Goal: Task Accomplishment & Management: Manage account settings

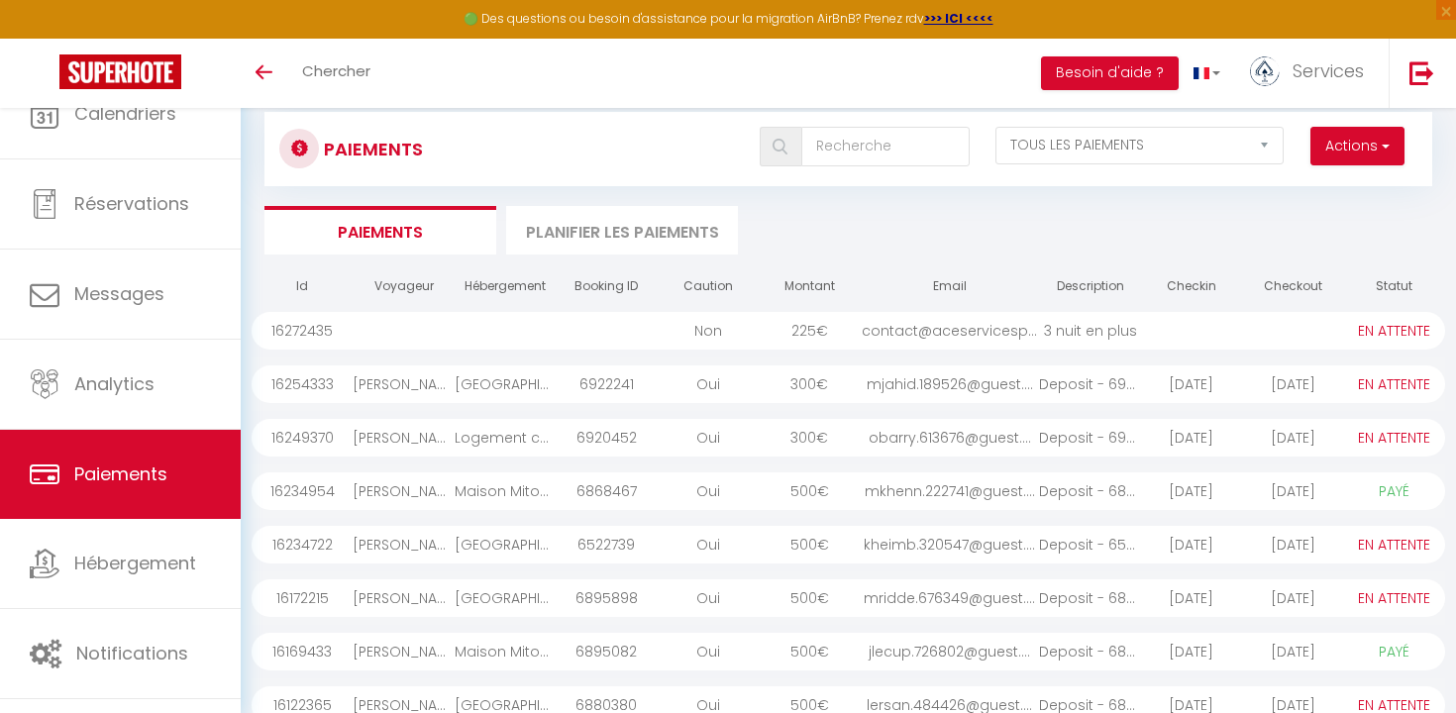
select select "2"
select select "0"
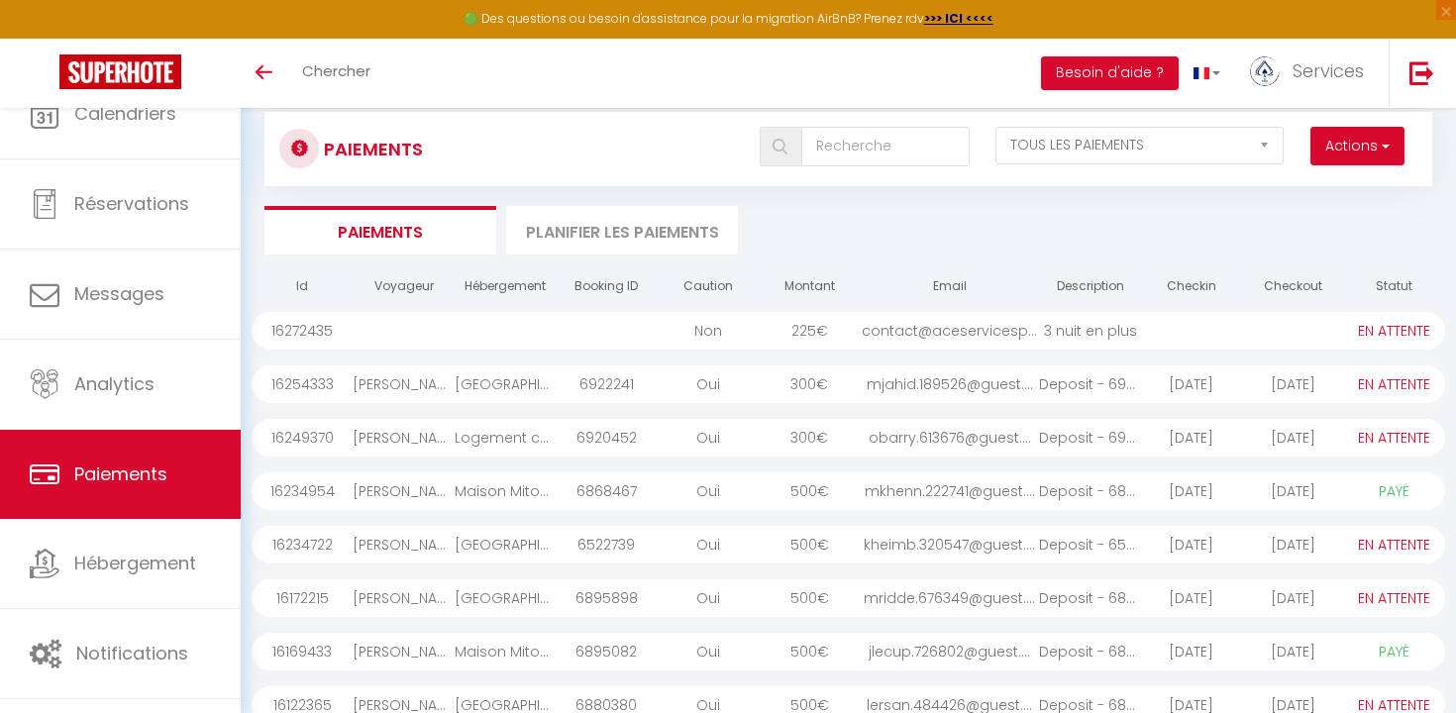
select select "0"
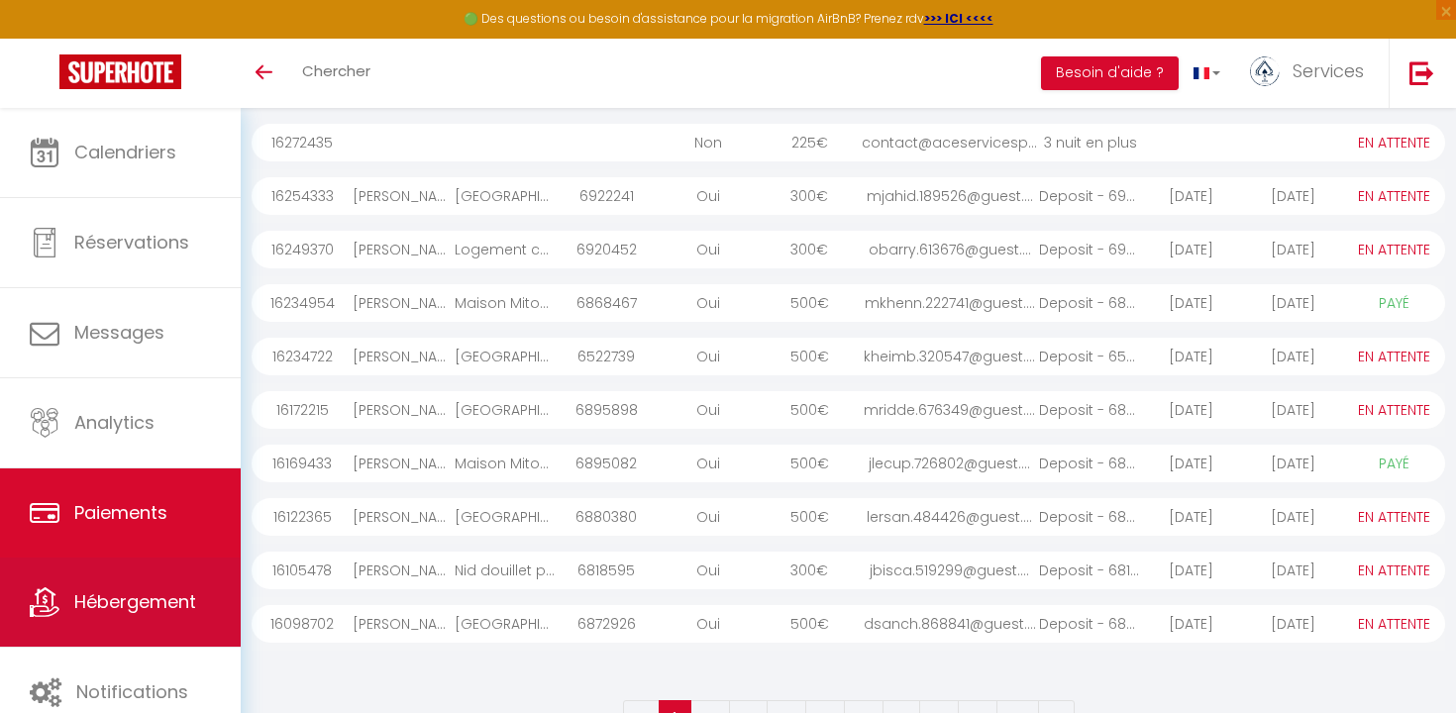
scroll to position [259, 0]
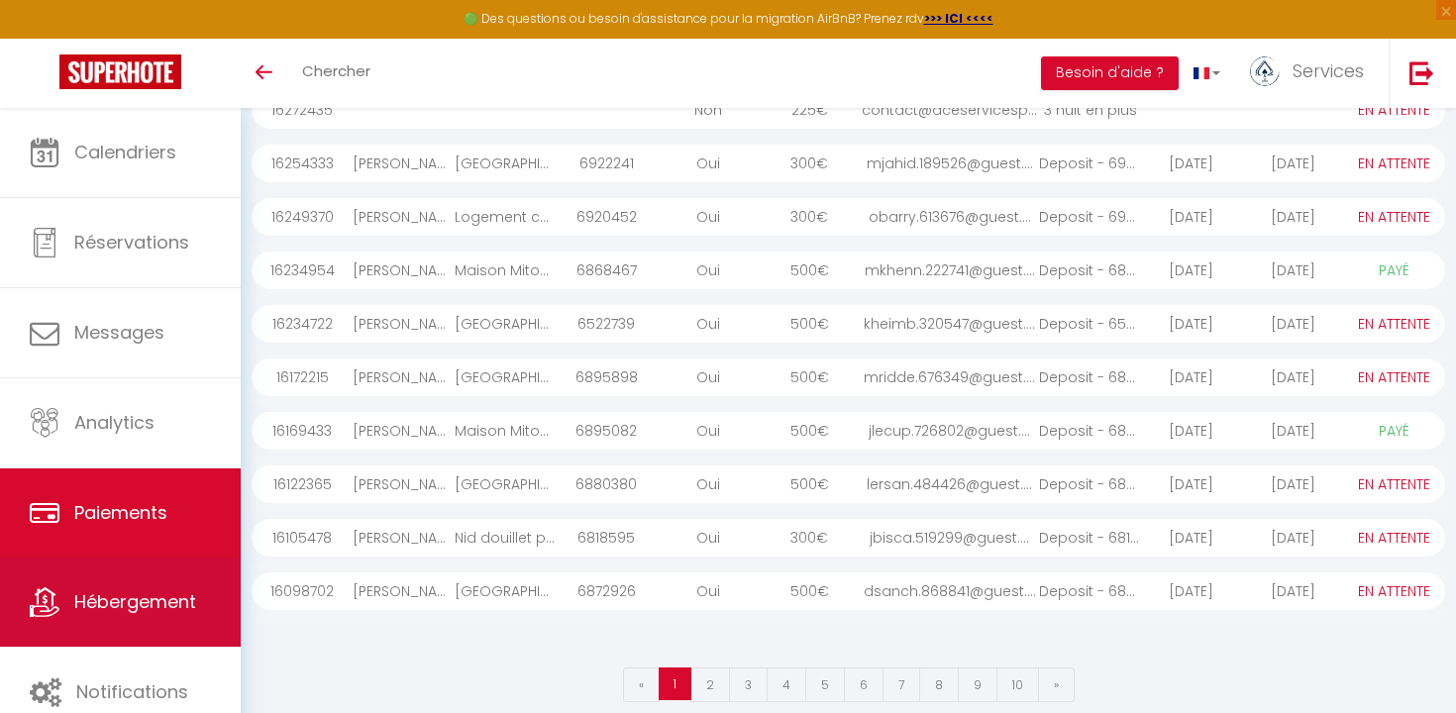
click at [118, 610] on span "Hébergement" at bounding box center [135, 601] width 122 height 25
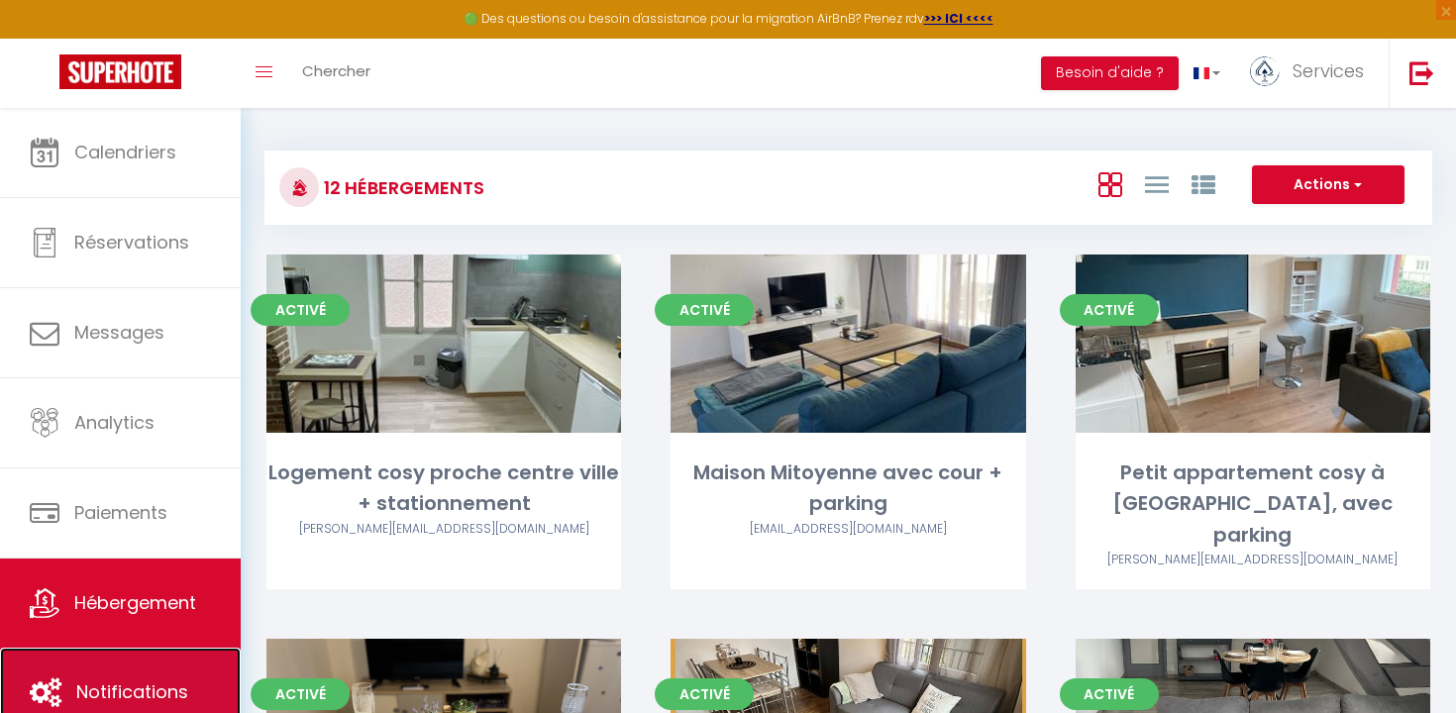
click at [121, 665] on link "Notifications" at bounding box center [120, 692] width 241 height 89
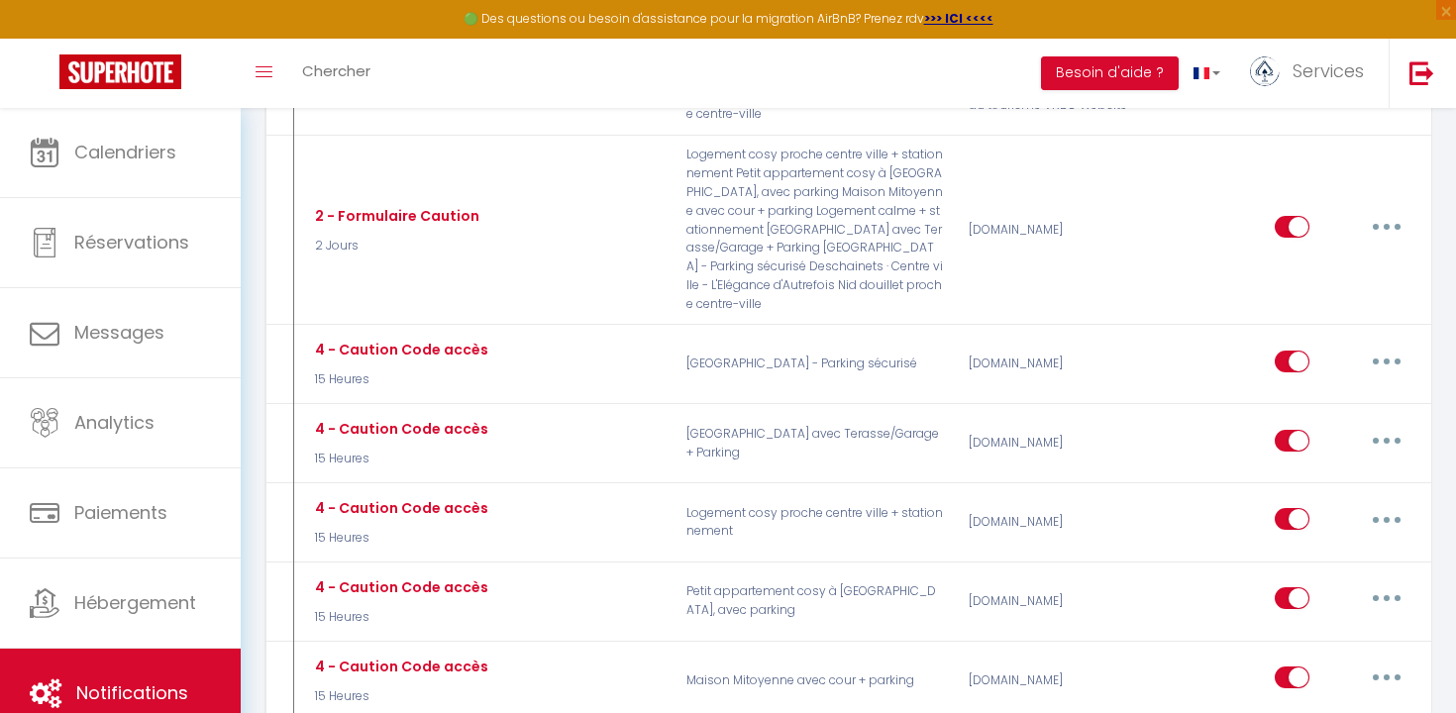
scroll to position [2329, 0]
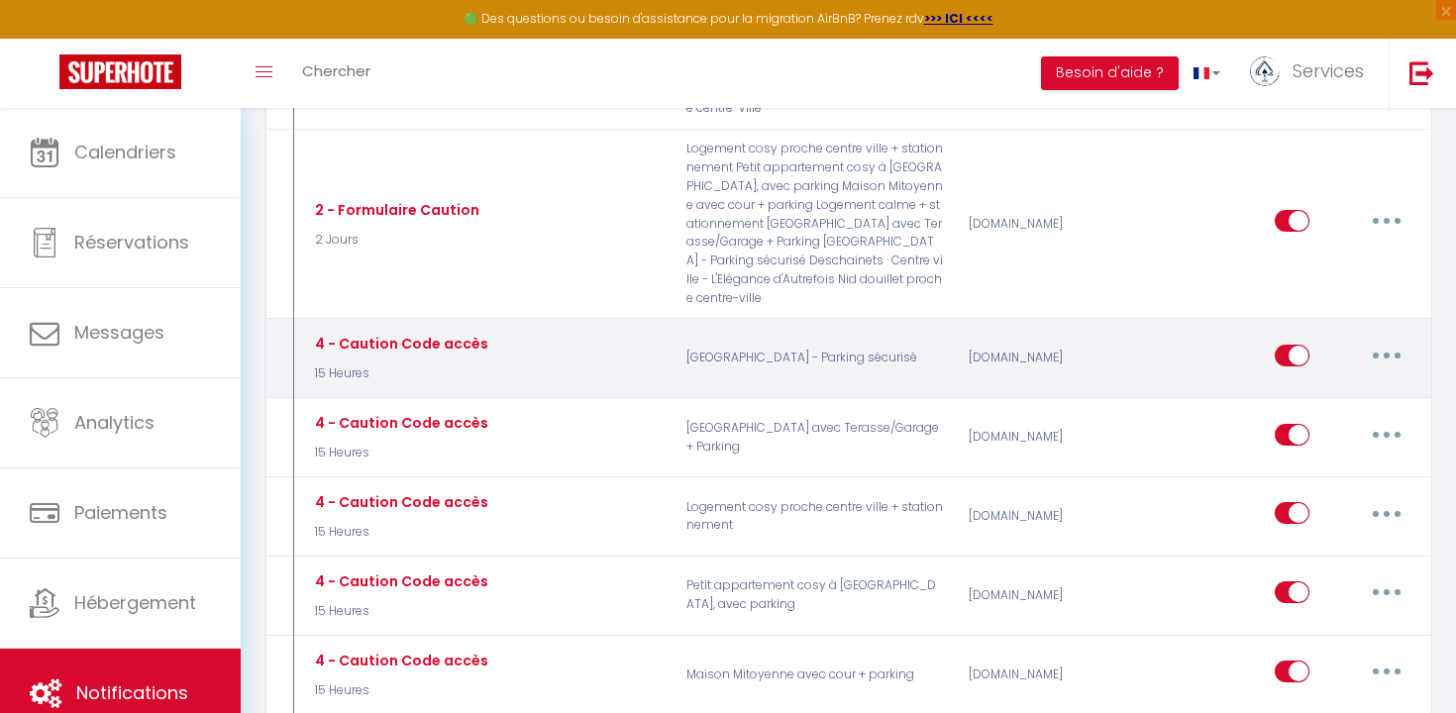
click at [1370, 340] on button "button" at bounding box center [1386, 356] width 55 height 32
click at [1331, 383] on link "Editer" at bounding box center [1335, 400] width 147 height 34
type input "4 - Caution Code accès"
select select "15 Heures"
select select "if_deposit_is_paid"
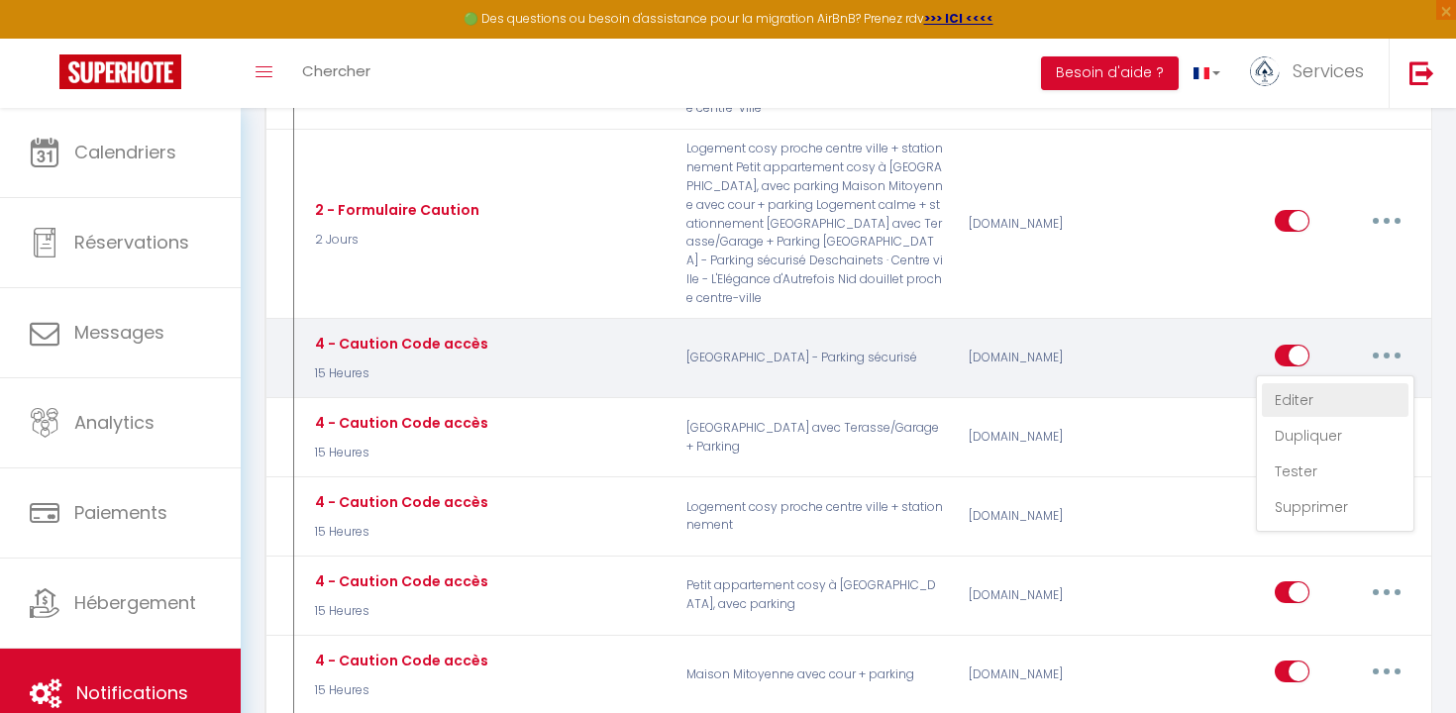
checkbox input "true"
checkbox input "false"
radio input "true"
type input "Code boitier"
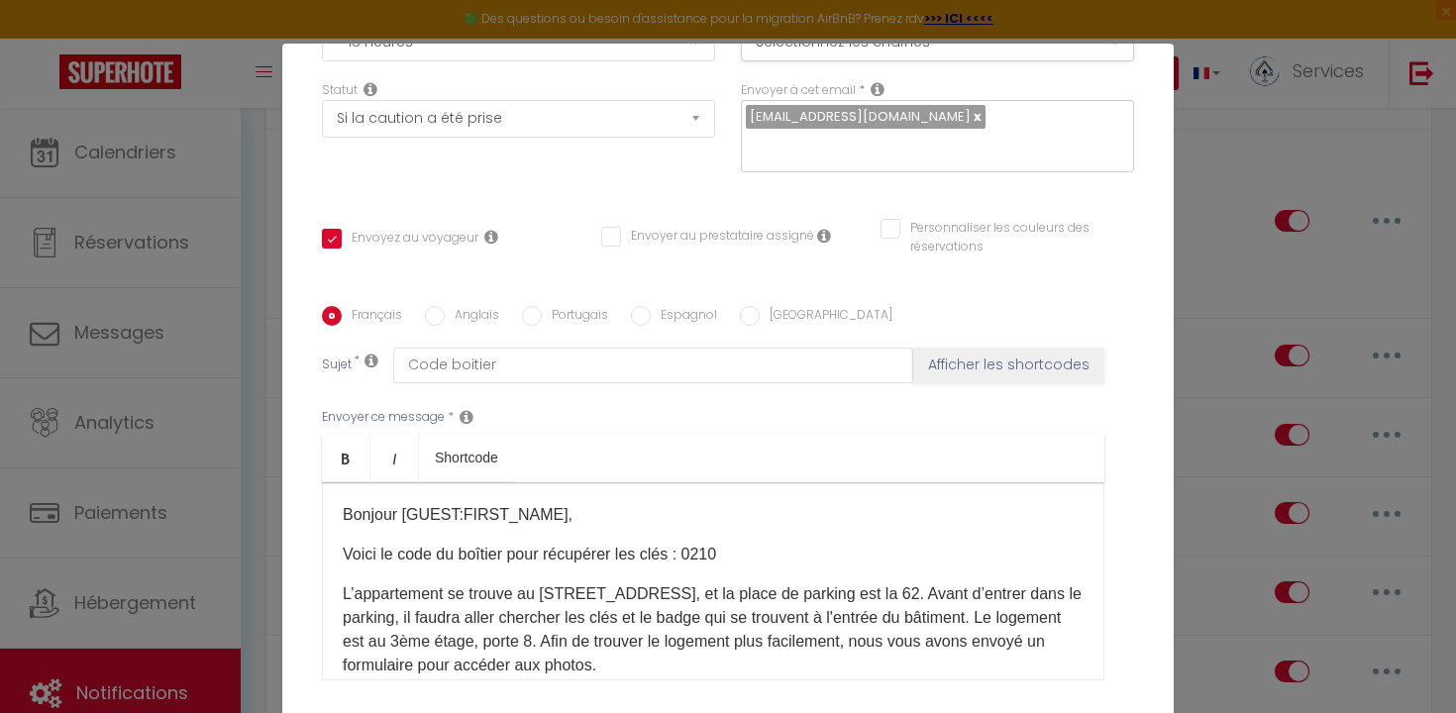
scroll to position [291, 0]
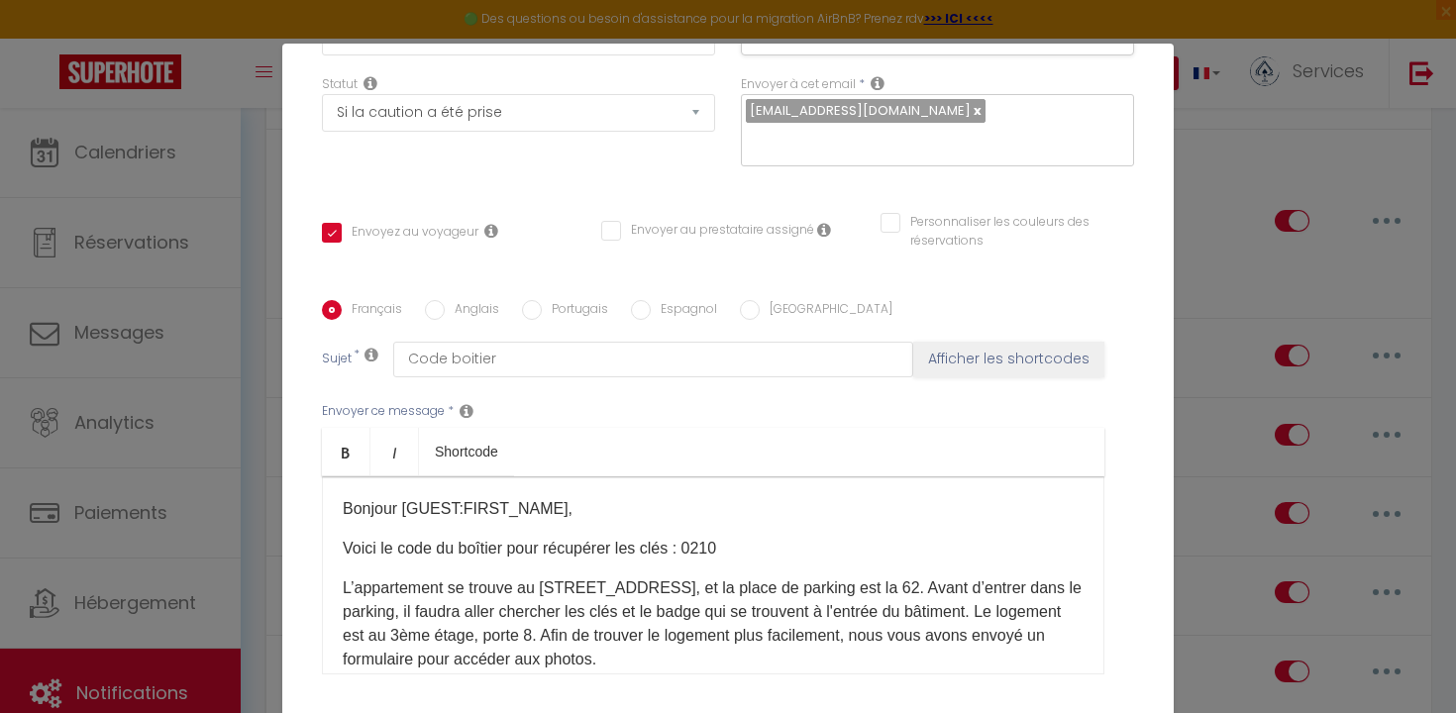
click at [755, 537] on p "Voici le code du boîtier pour récupérer les clés : 0210" at bounding box center [713, 549] width 741 height 24
click at [478, 300] on label "Anglais" at bounding box center [472, 311] width 54 height 22
click at [445, 300] on input "Anglais" at bounding box center [435, 310] width 20 height 20
radio input "true"
checkbox input "true"
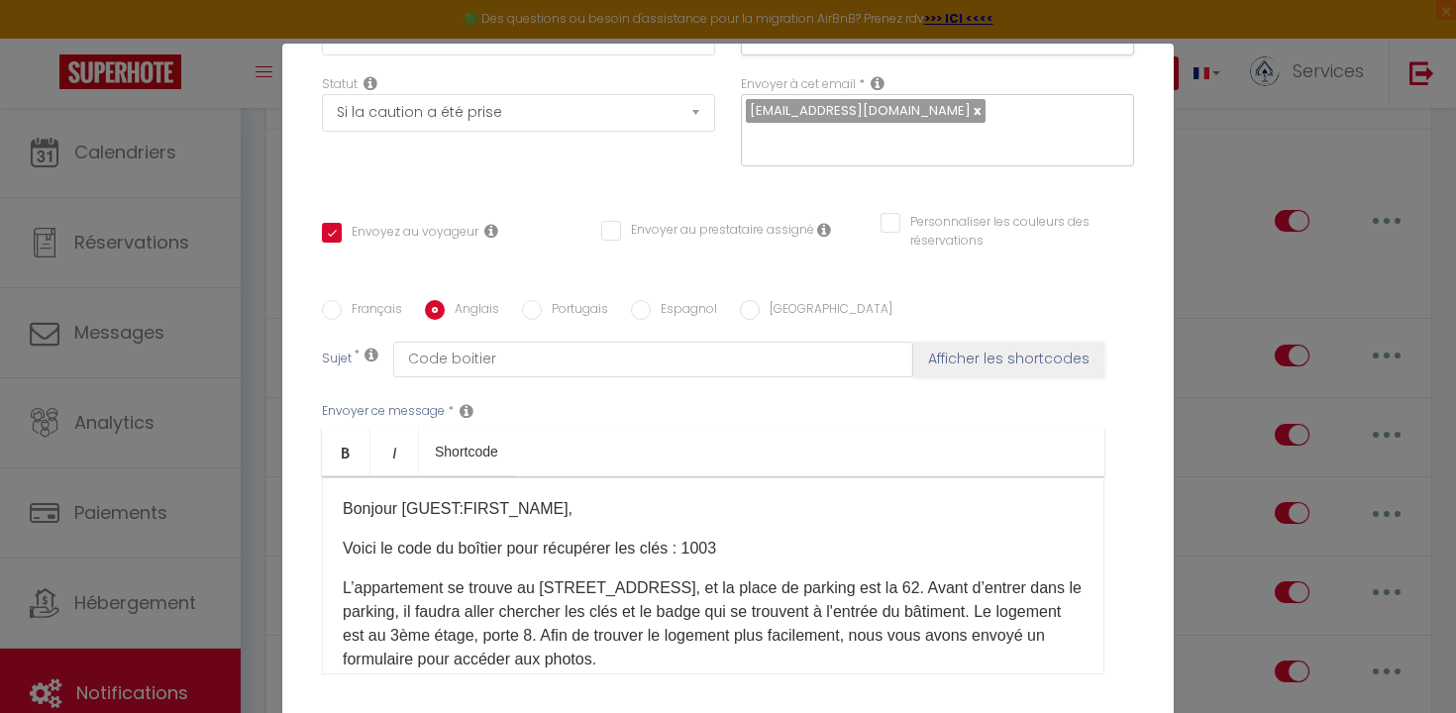
checkbox input "false"
type input "Keybox"
click at [767, 537] on p "Here is the code for the lockbox to retrieve the keys: 0210" at bounding box center [713, 549] width 741 height 24
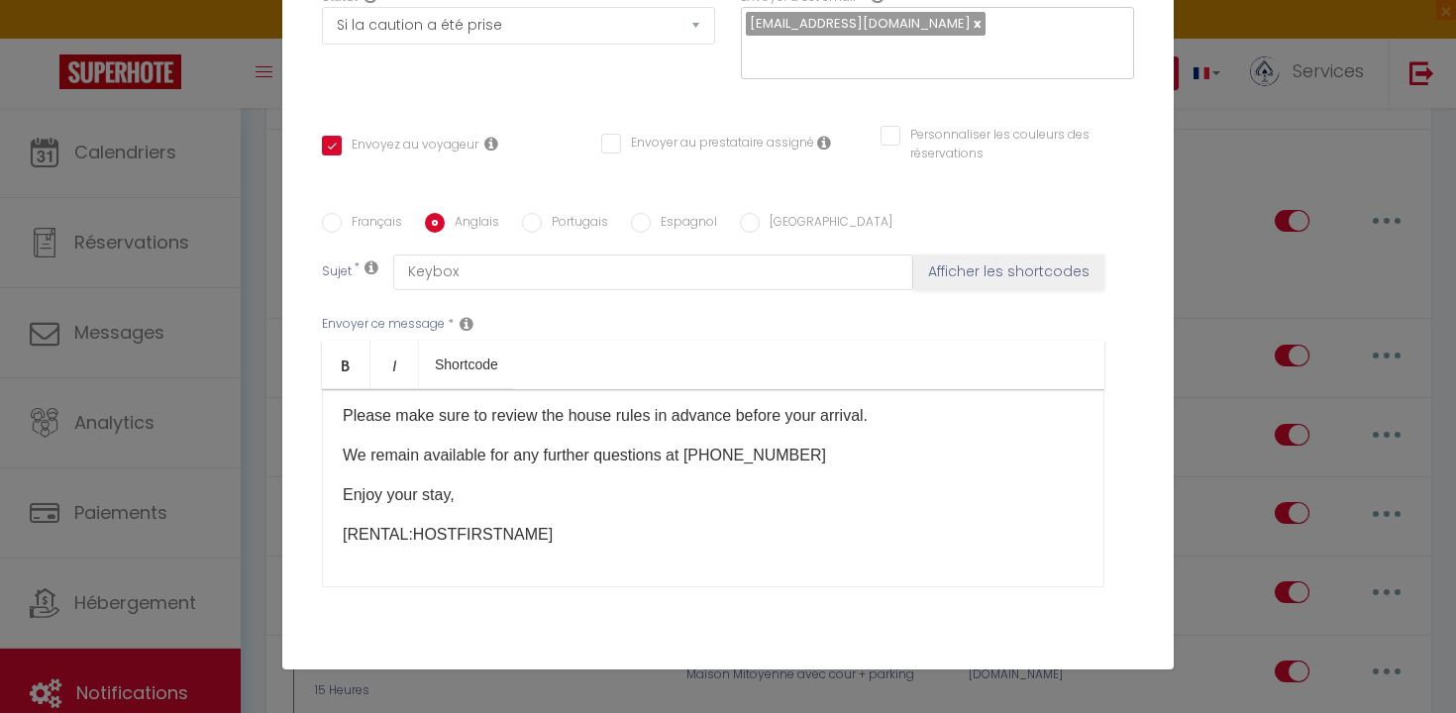
scroll to position [392, 0]
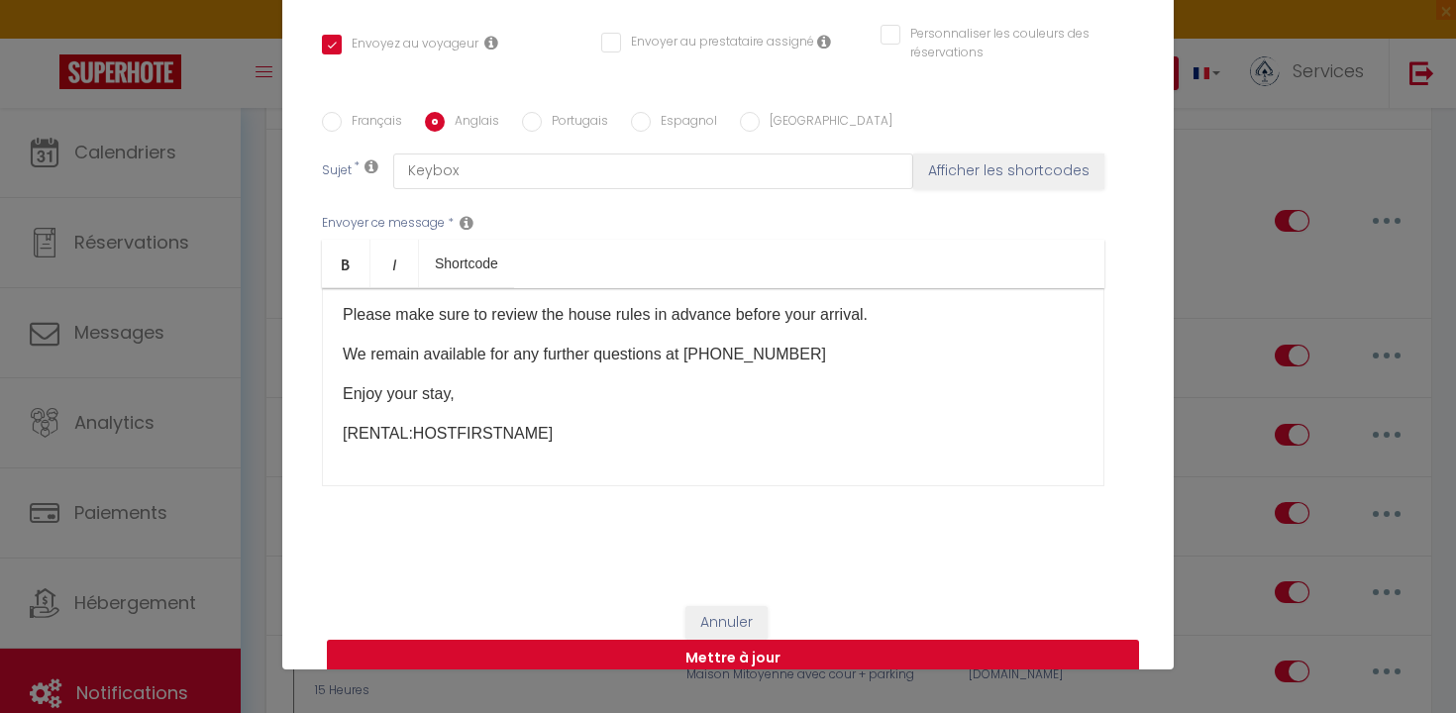
click at [854, 640] on button "Mettre à jour" at bounding box center [733, 659] width 812 height 38
checkbox input "true"
checkbox input "false"
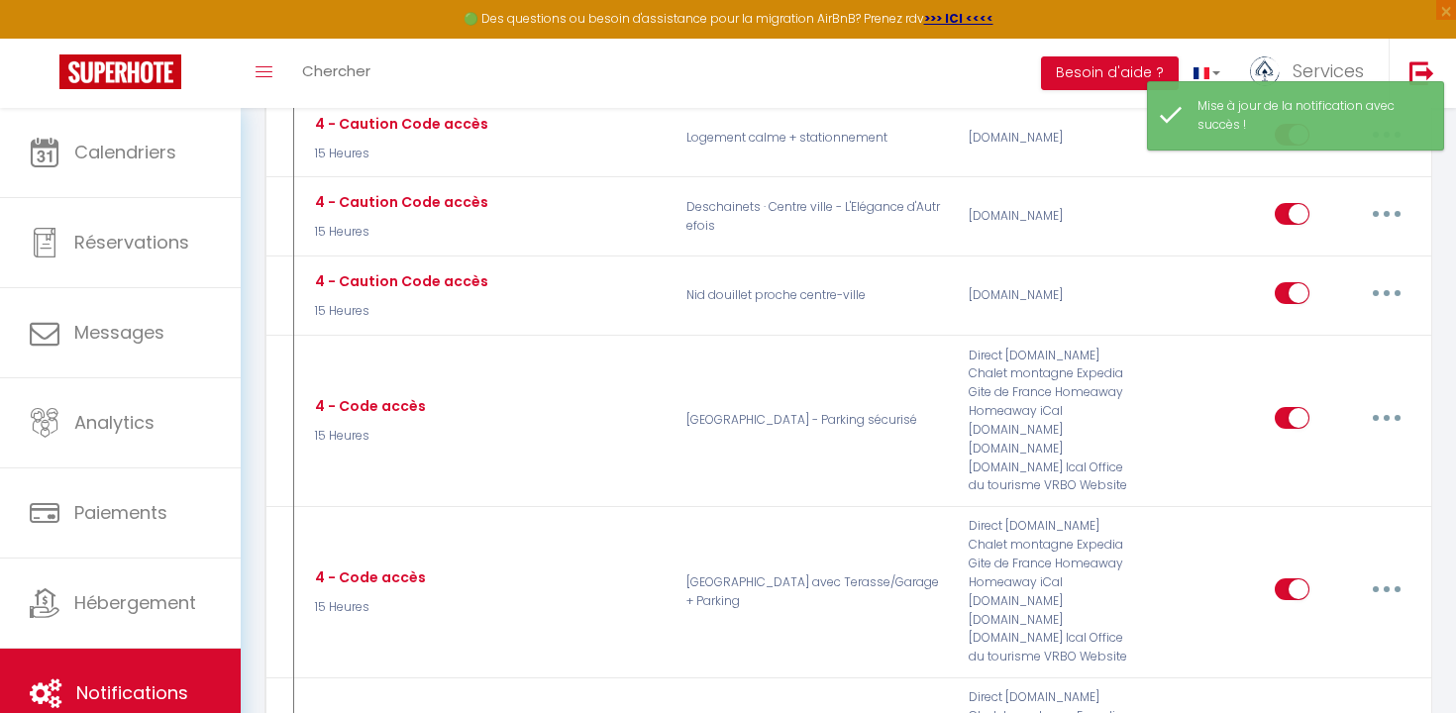
scroll to position [2949, 0]
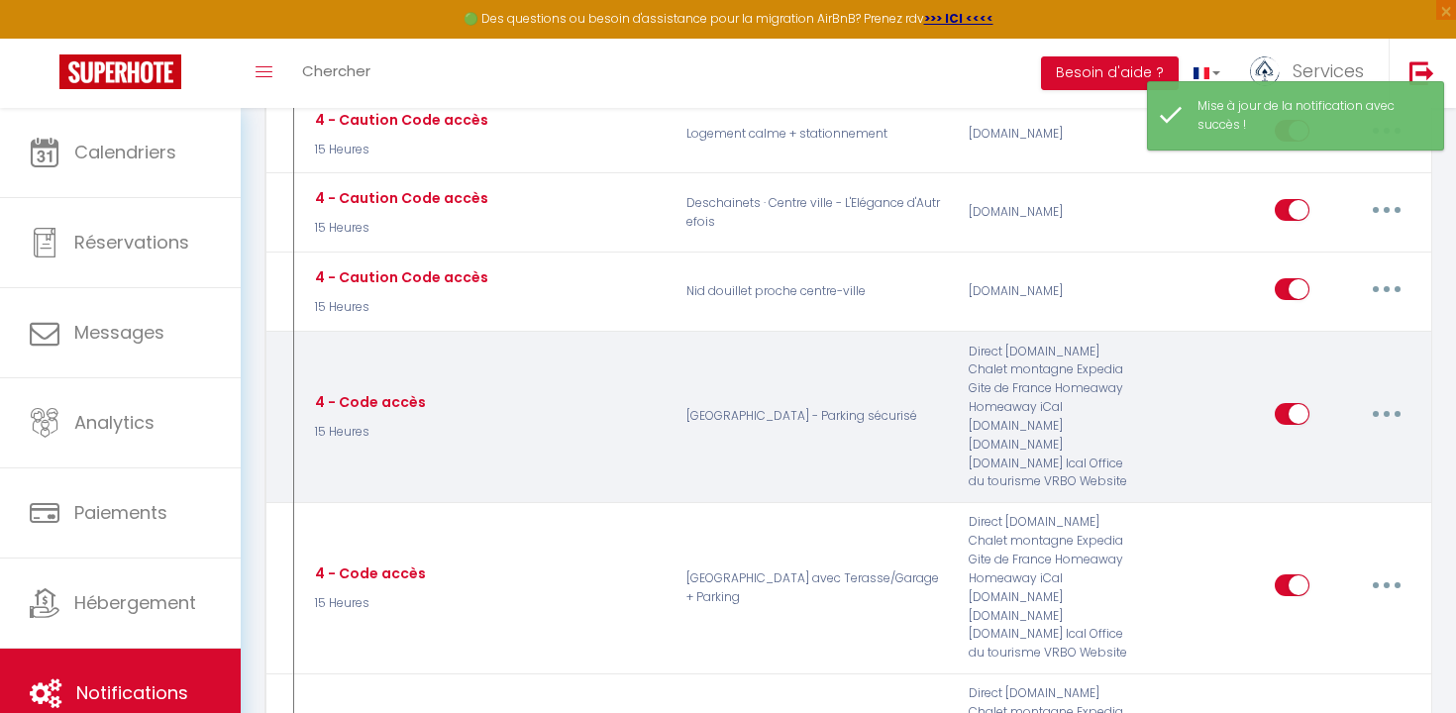
click at [1383, 398] on button "button" at bounding box center [1386, 414] width 55 height 32
click at [1343, 442] on link "Editer" at bounding box center [1335, 459] width 147 height 34
type input "4 - Code accès"
select select "15 Heures"
select select
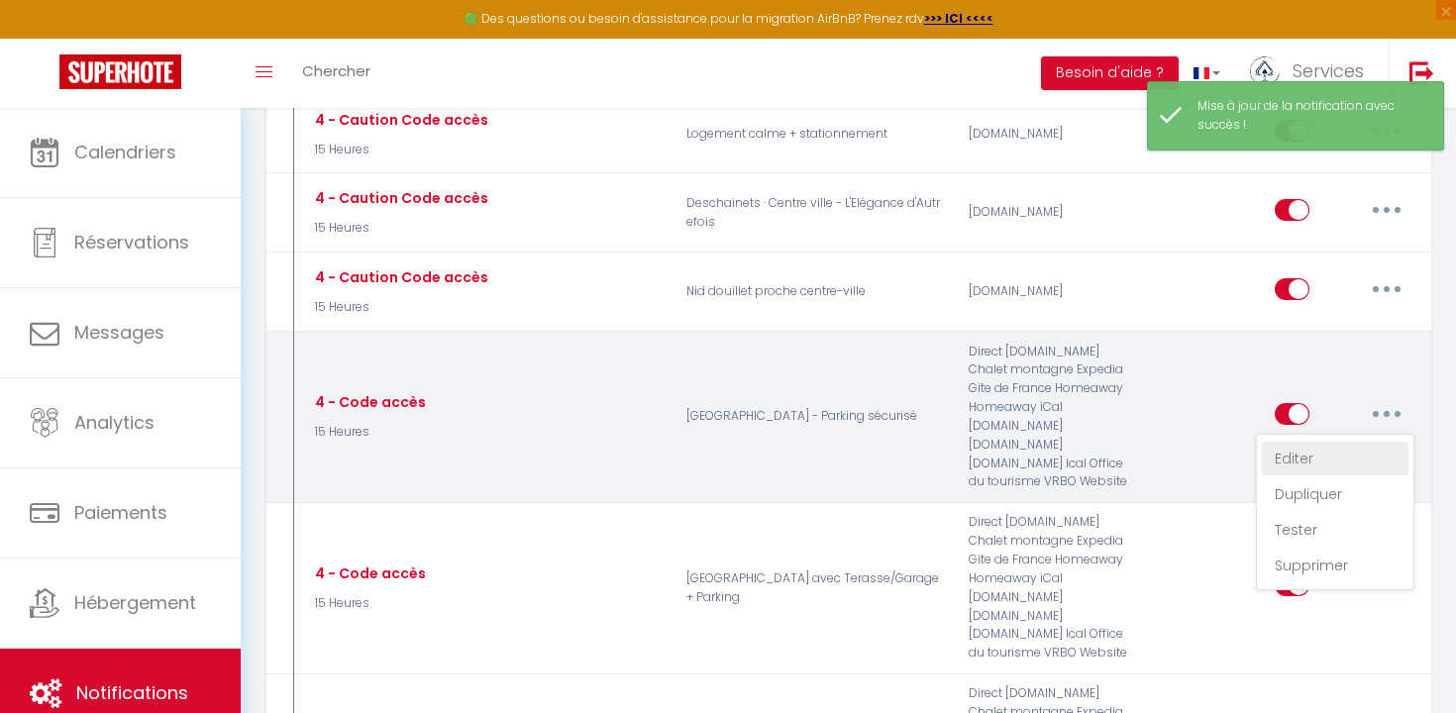
checkbox input "true"
checkbox input "false"
radio input "true"
type input "Code boitier"
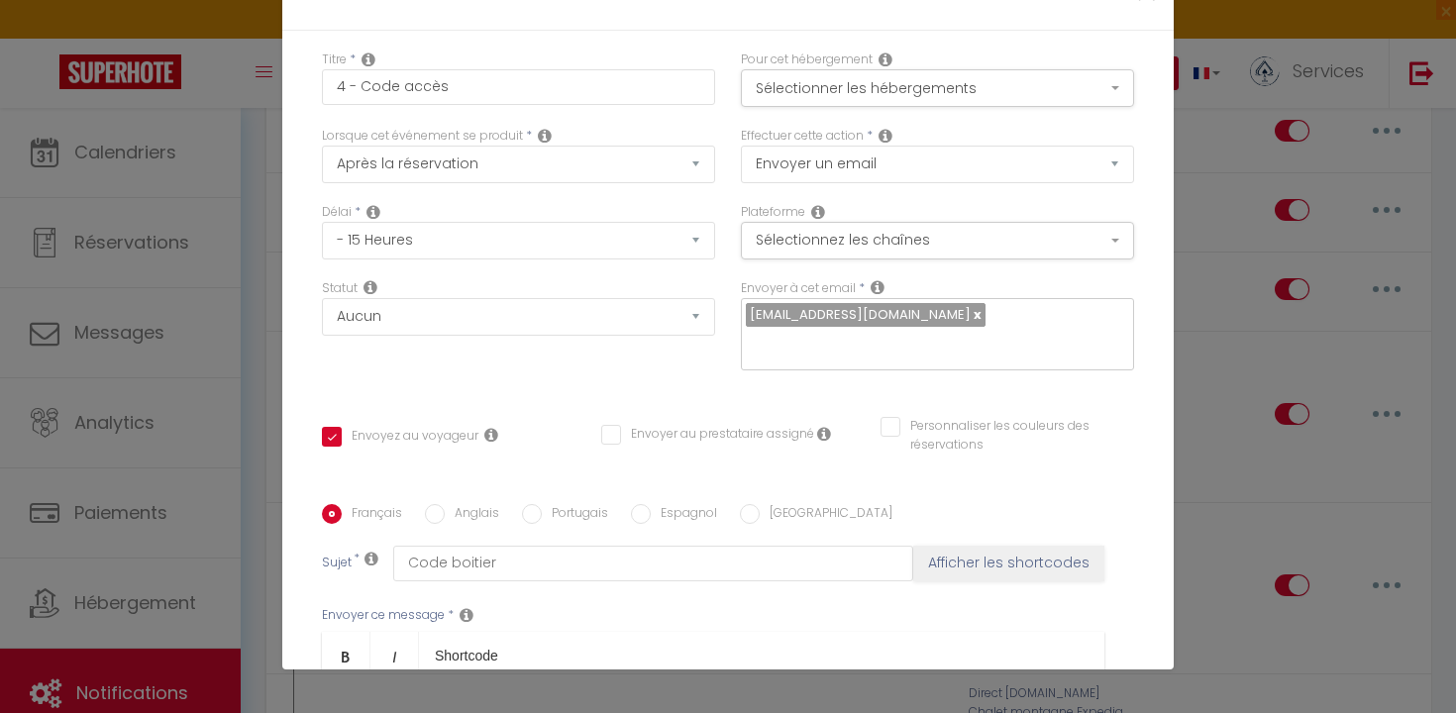
scroll to position [0, 0]
click at [475, 504] on label "Anglais" at bounding box center [472, 515] width 54 height 22
click at [445, 504] on input "Anglais" at bounding box center [435, 514] width 20 height 20
radio input "true"
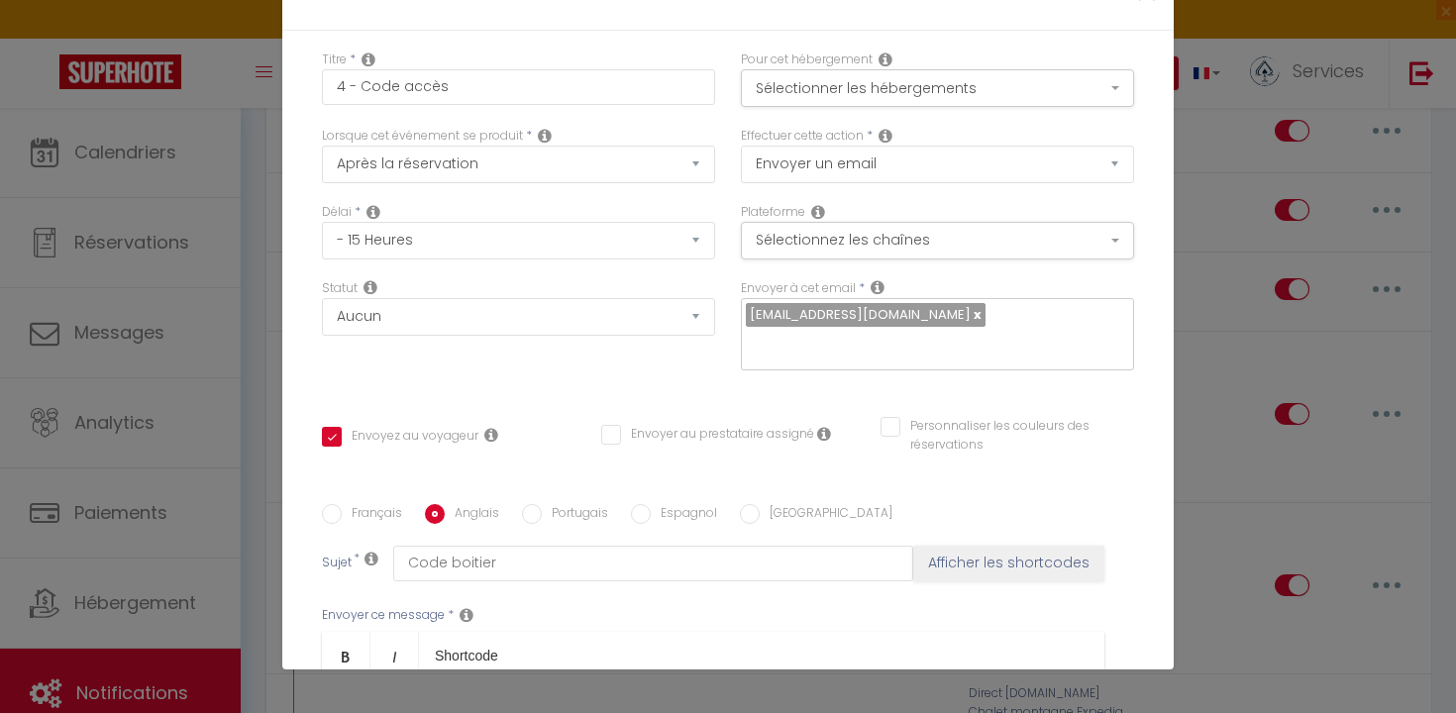
checkbox input "true"
checkbox input "false"
type input "Keybox"
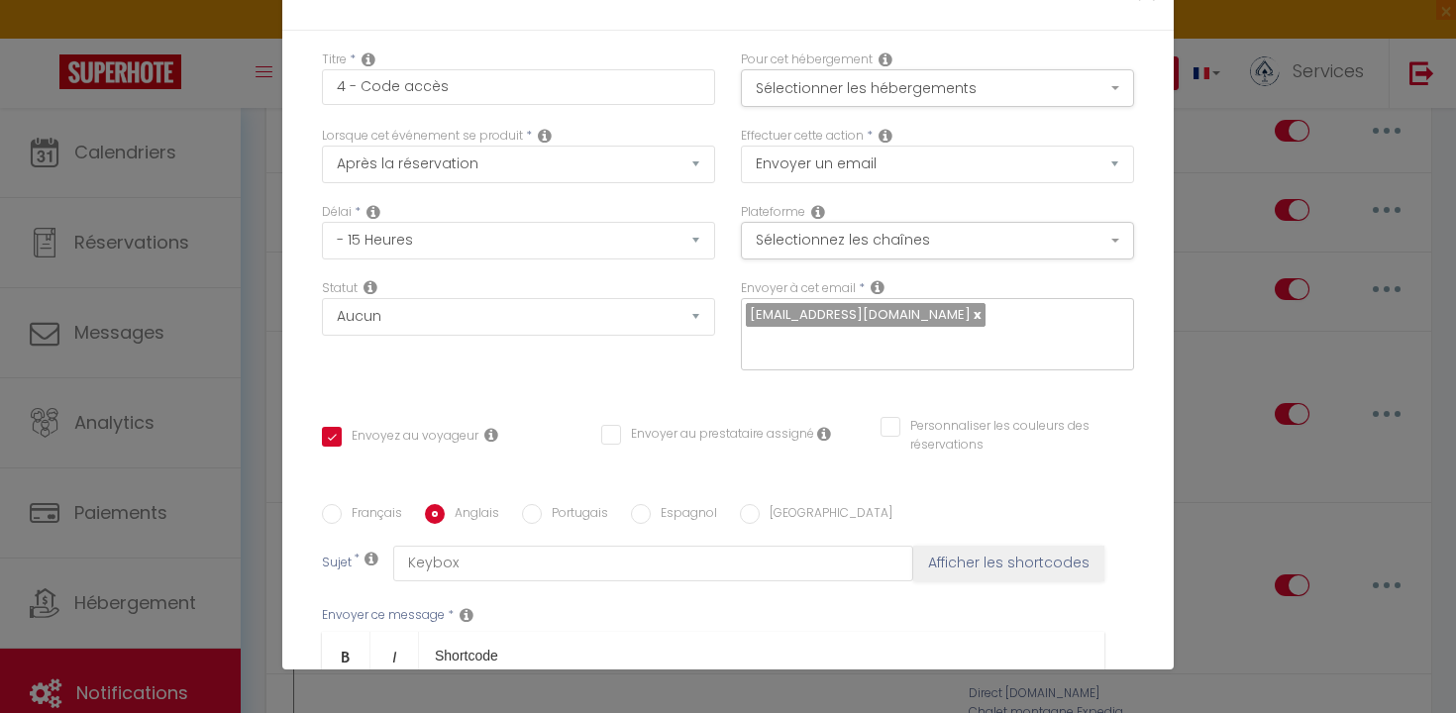
checkbox input "true"
checkbox input "false"
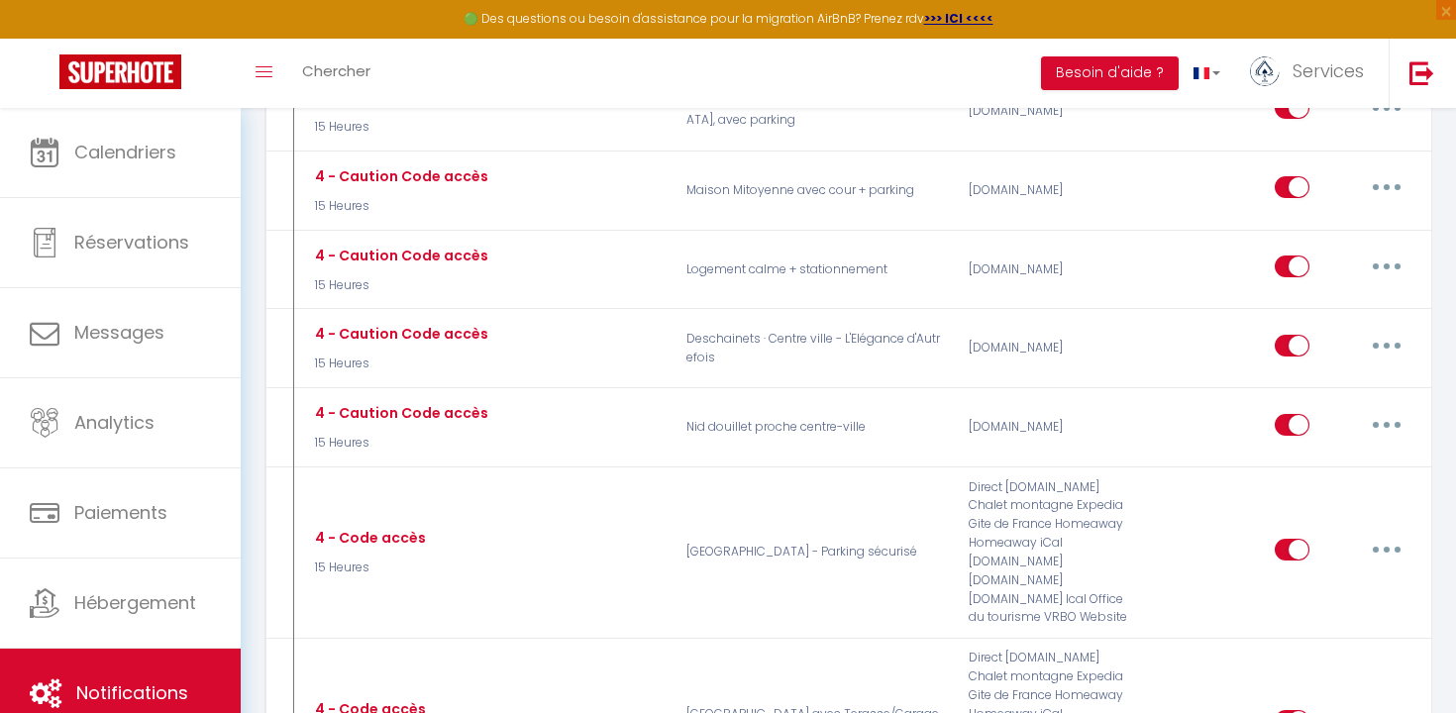
scroll to position [2811, 0]
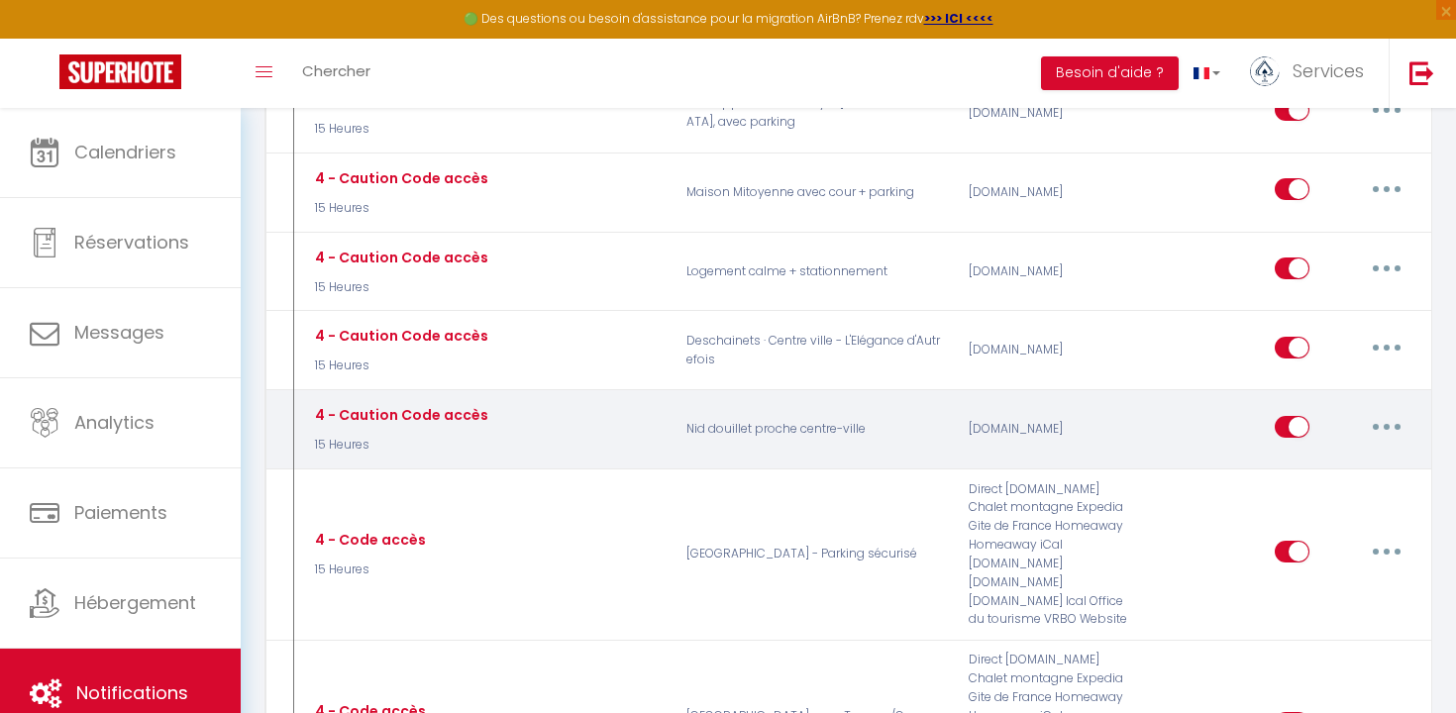
click at [1384, 411] on button "button" at bounding box center [1386, 427] width 55 height 32
click at [1331, 455] on link "Editer" at bounding box center [1335, 472] width 147 height 34
type input "4 - Caution Code accès"
select select "15 Heures"
select select "if_deposit_is_paid"
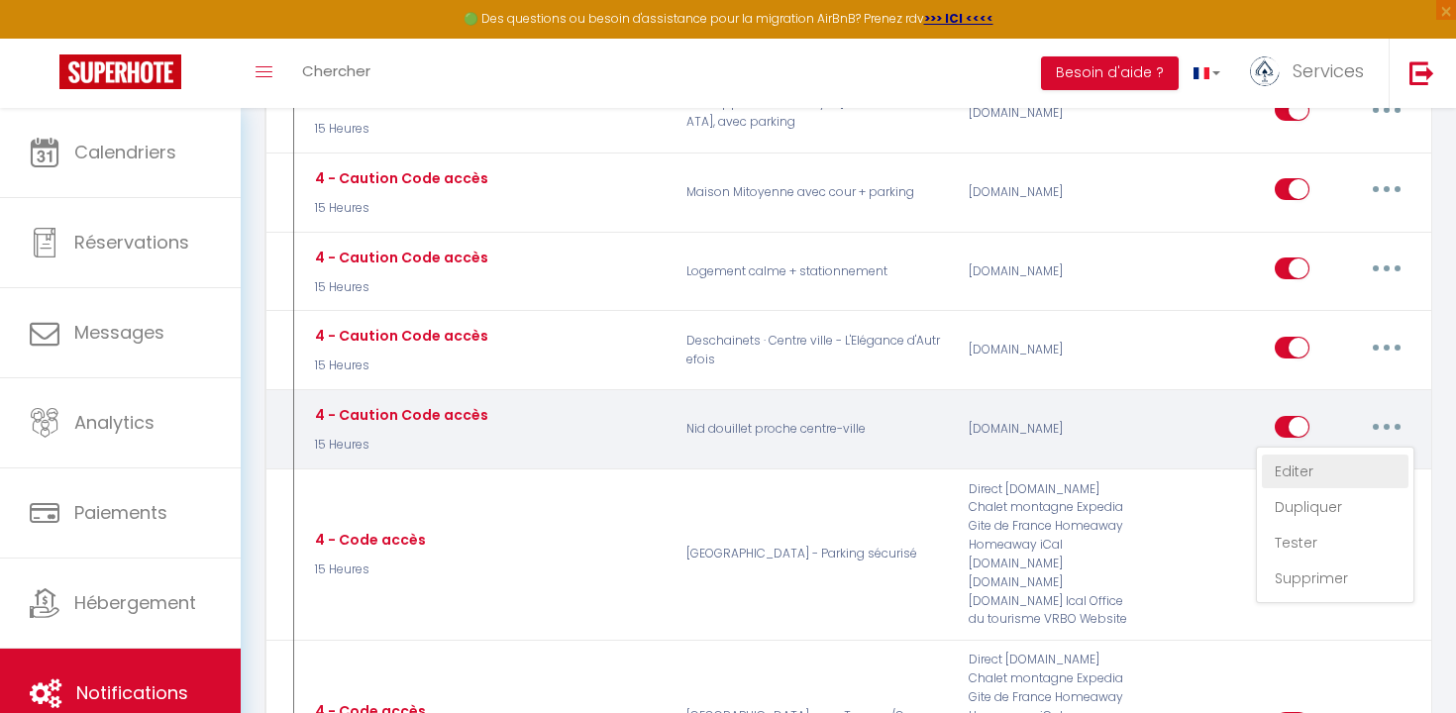
checkbox input "true"
checkbox input "false"
radio input "true"
type input "Code boitier"
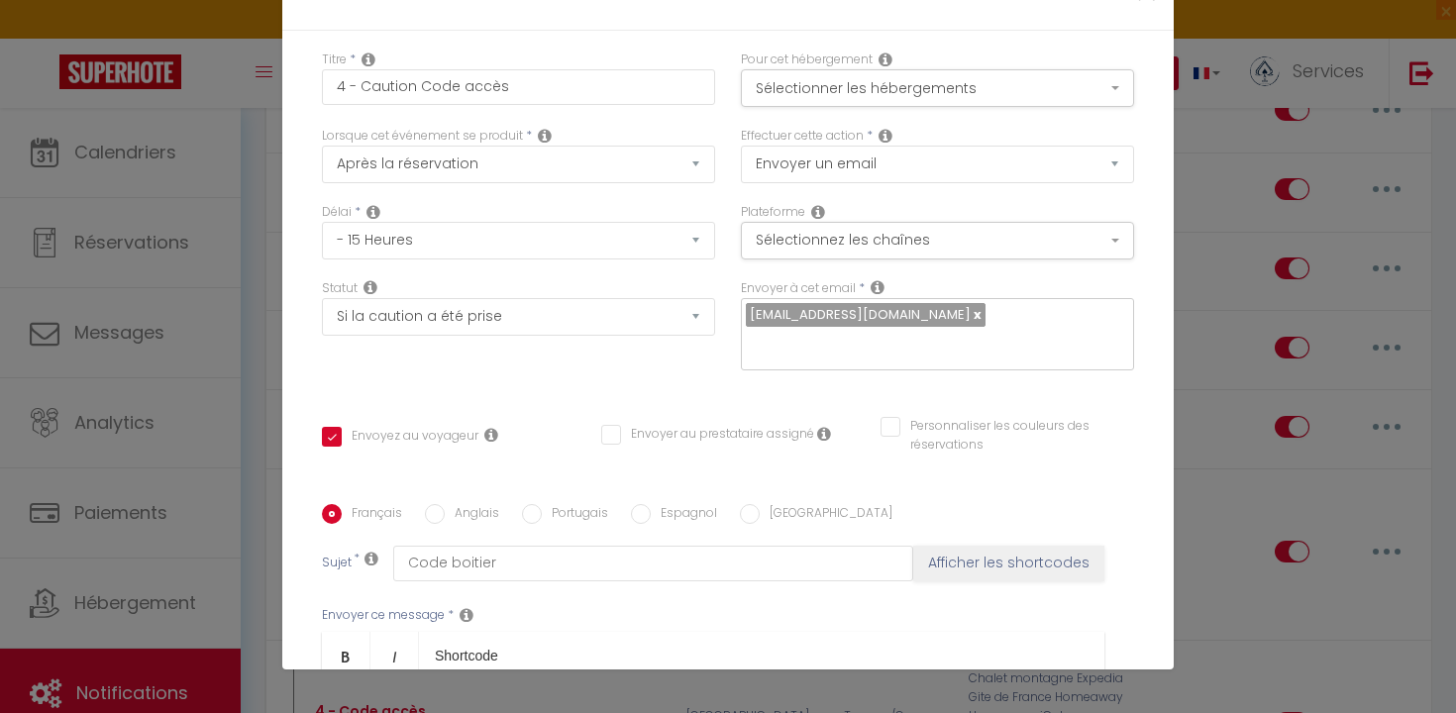
click at [462, 504] on label "Anglais" at bounding box center [472, 515] width 54 height 22
click at [445, 504] on input "Anglais" at bounding box center [435, 514] width 20 height 20
radio input "true"
checkbox input "true"
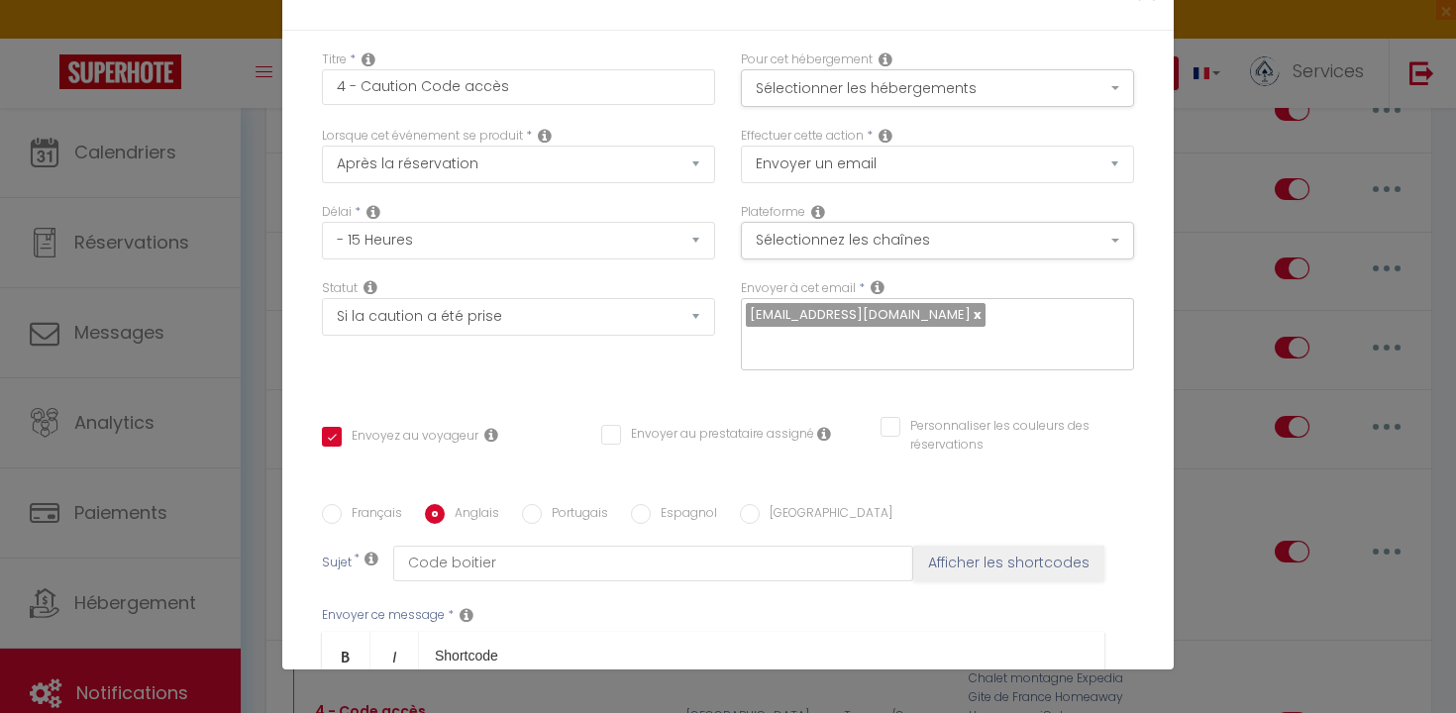
checkbox input "false"
type input "Keybox"
drag, startPoint x: 737, startPoint y: 360, endPoint x: 700, endPoint y: 355, distance: 37.0
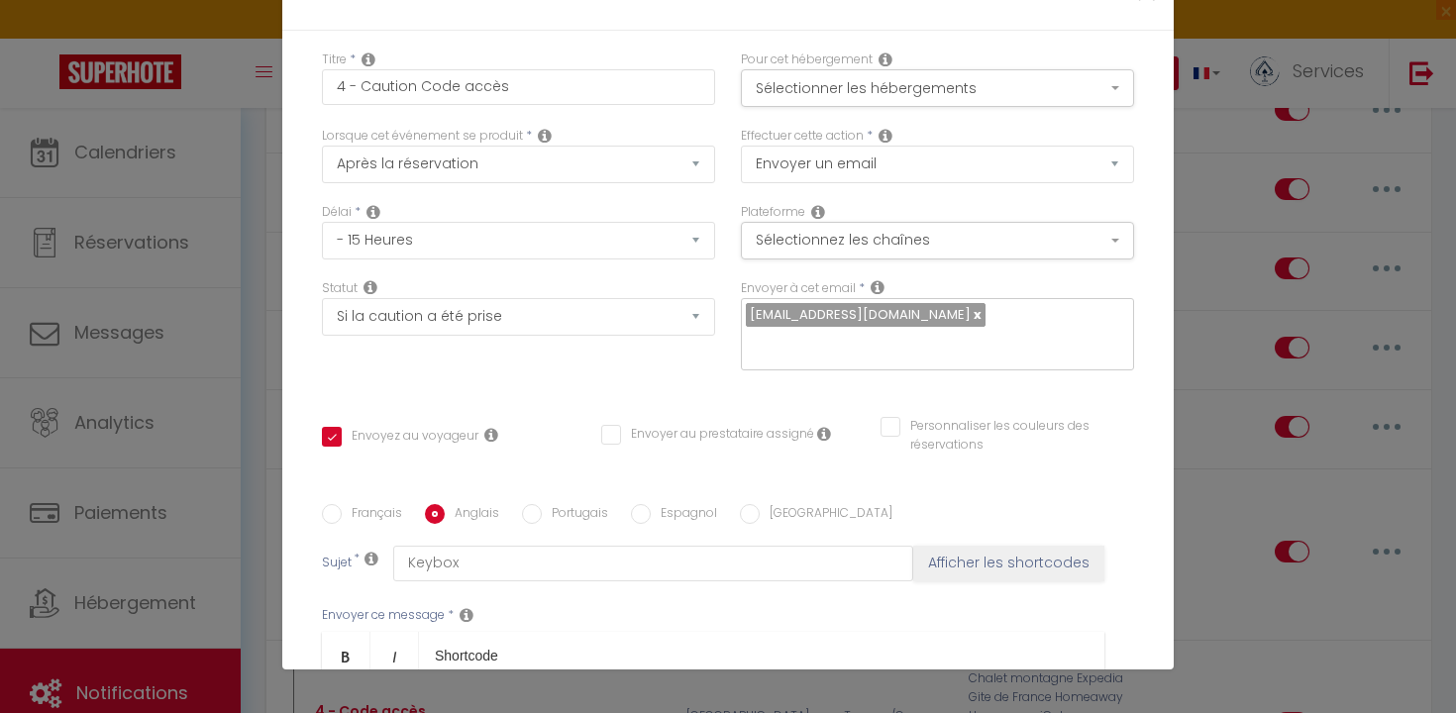
scroll to position [275, 0]
checkbox input "true"
checkbox input "false"
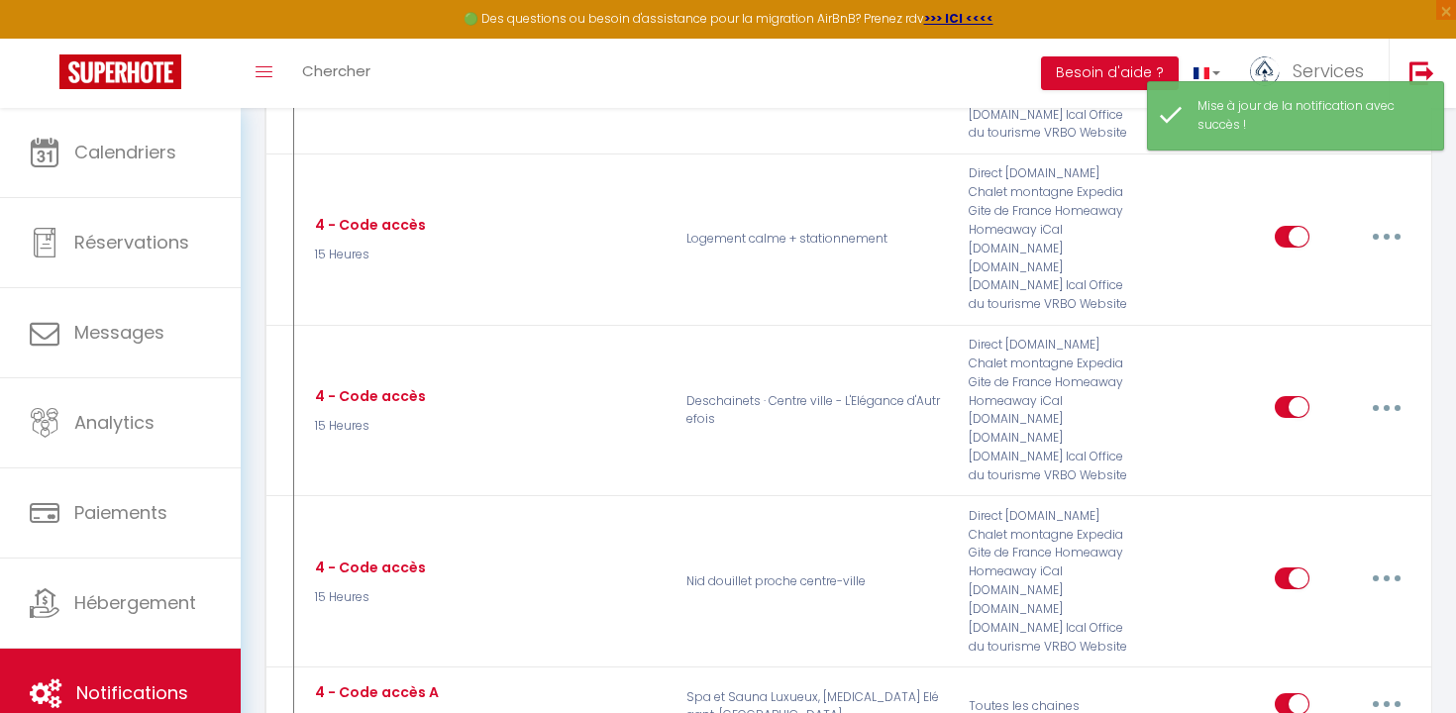
scroll to position [3983, 0]
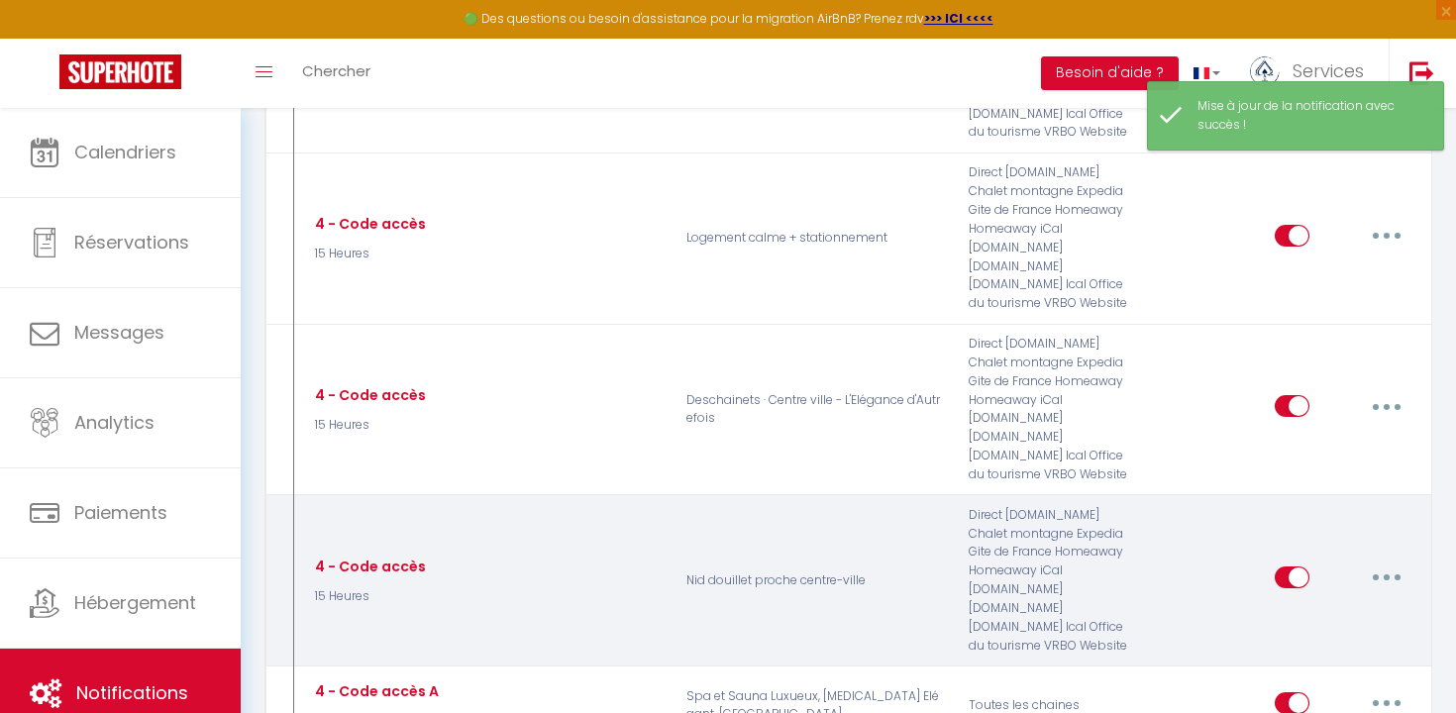
click at [1394, 561] on button "button" at bounding box center [1386, 577] width 55 height 32
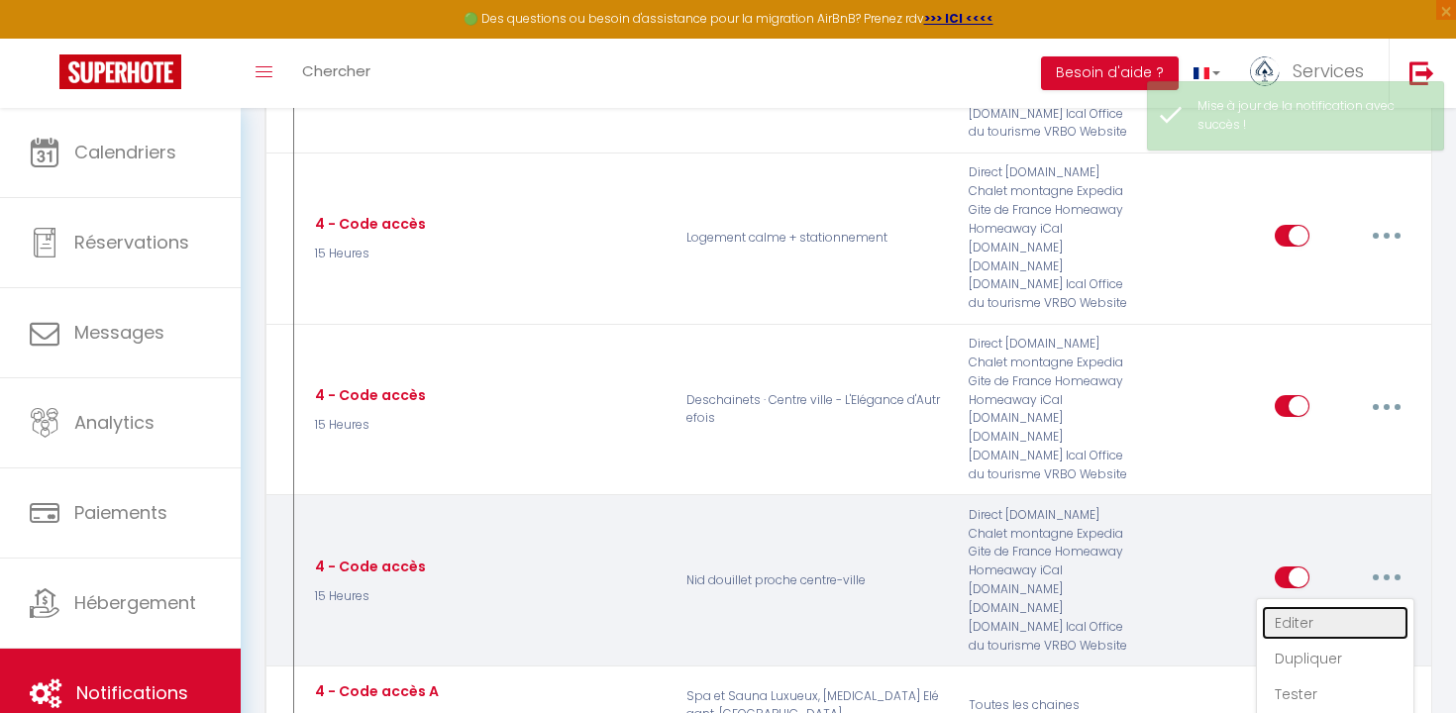
click at [1333, 606] on link "Editer" at bounding box center [1335, 623] width 147 height 34
type input "4 - Code accès"
select select "15 Heures"
select select
checkbox input "true"
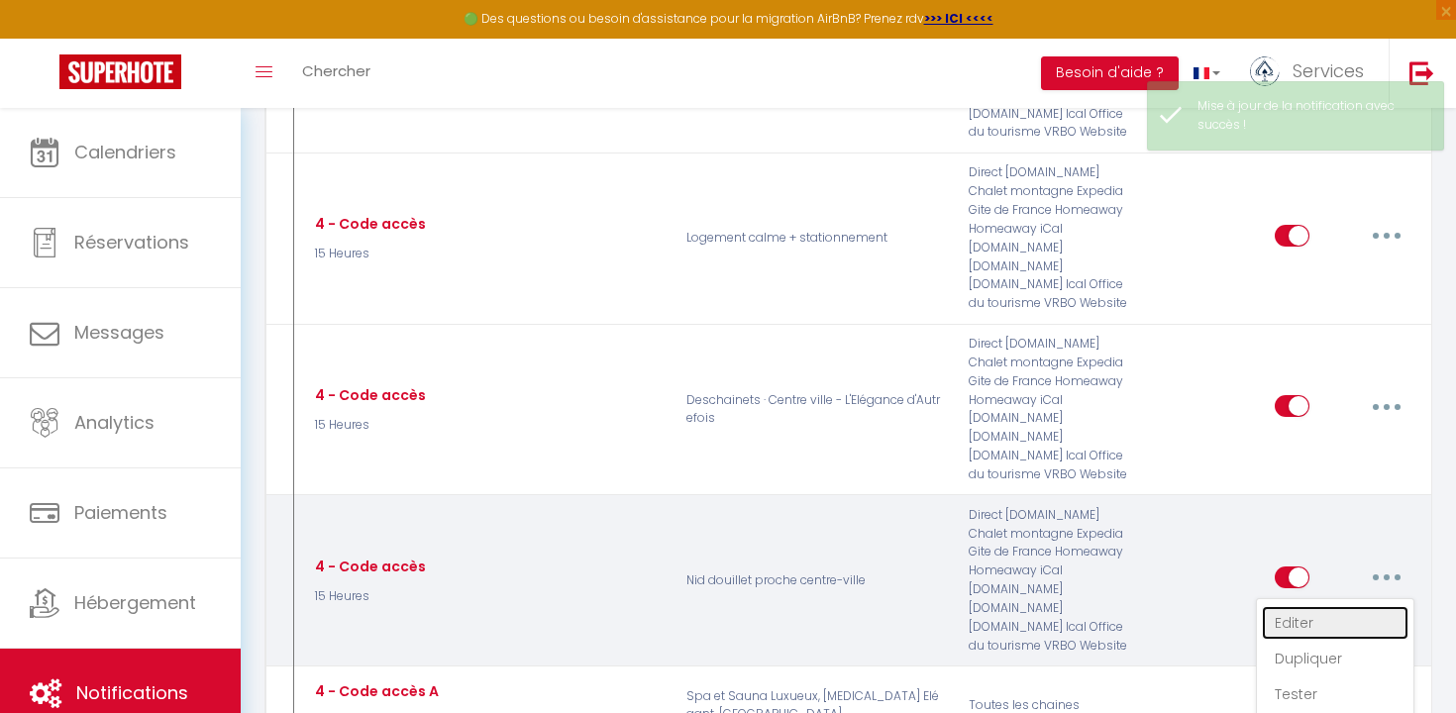
checkbox input "false"
radio input "true"
type input "Code boitier"
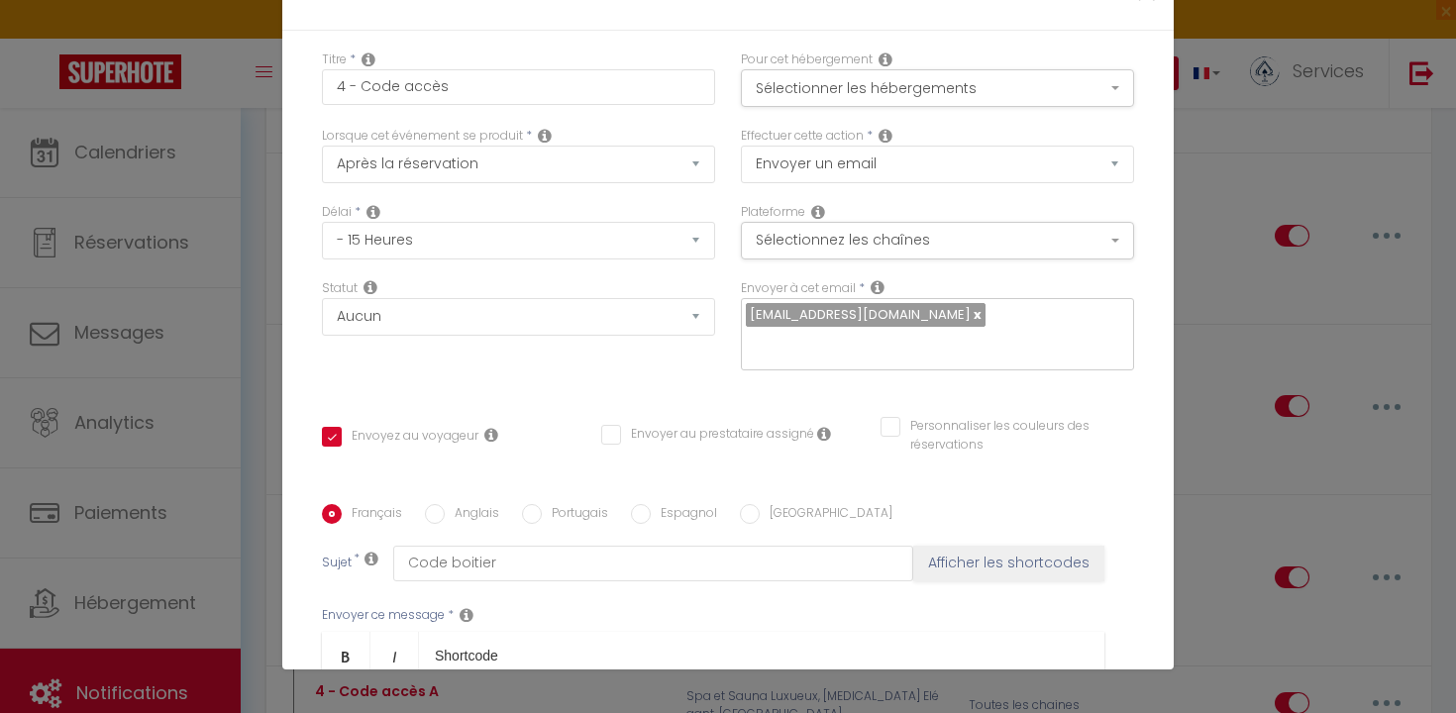
scroll to position [0, 0]
click at [467, 504] on label "Anglais" at bounding box center [472, 515] width 54 height 22
click at [445, 504] on input "Anglais" at bounding box center [435, 514] width 20 height 20
radio input "true"
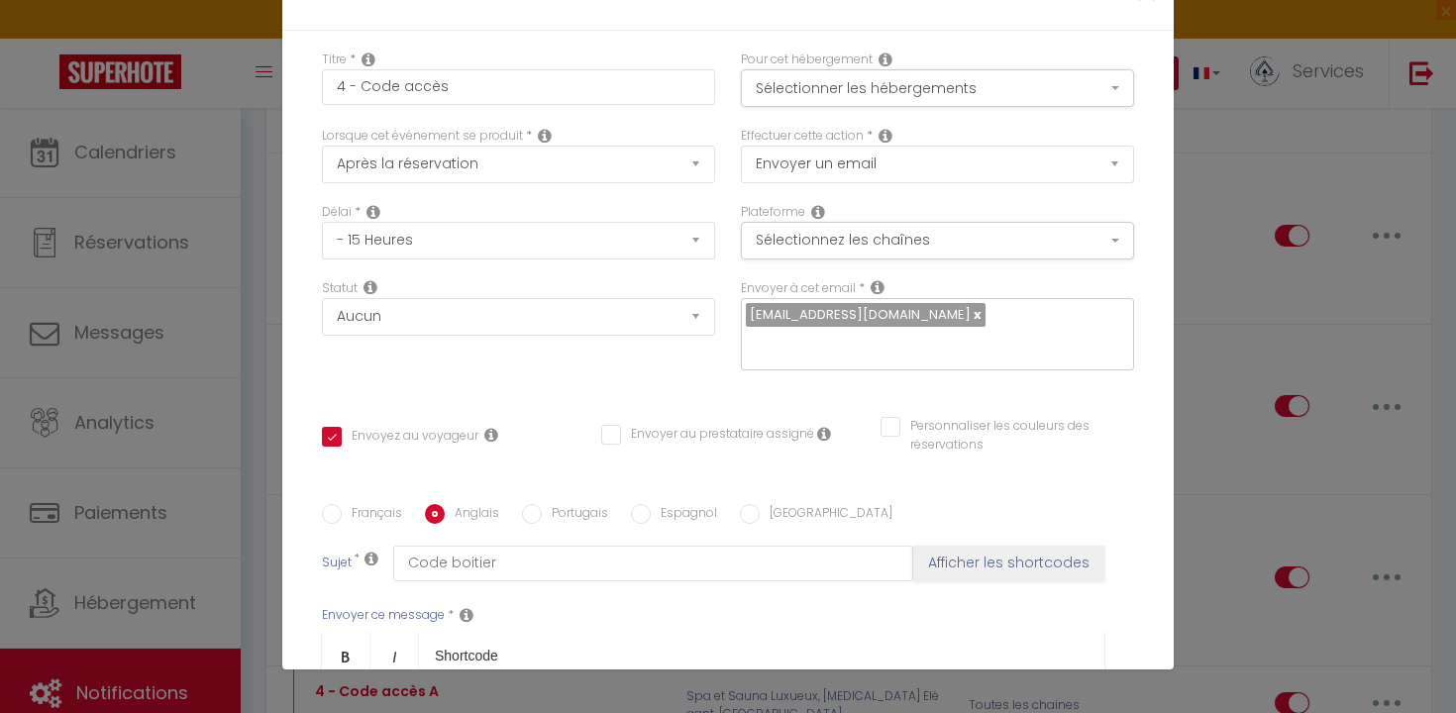
checkbox input "true"
checkbox input "false"
type input "Keybox"
drag, startPoint x: 744, startPoint y: 355, endPoint x: 700, endPoint y: 354, distance: 43.6
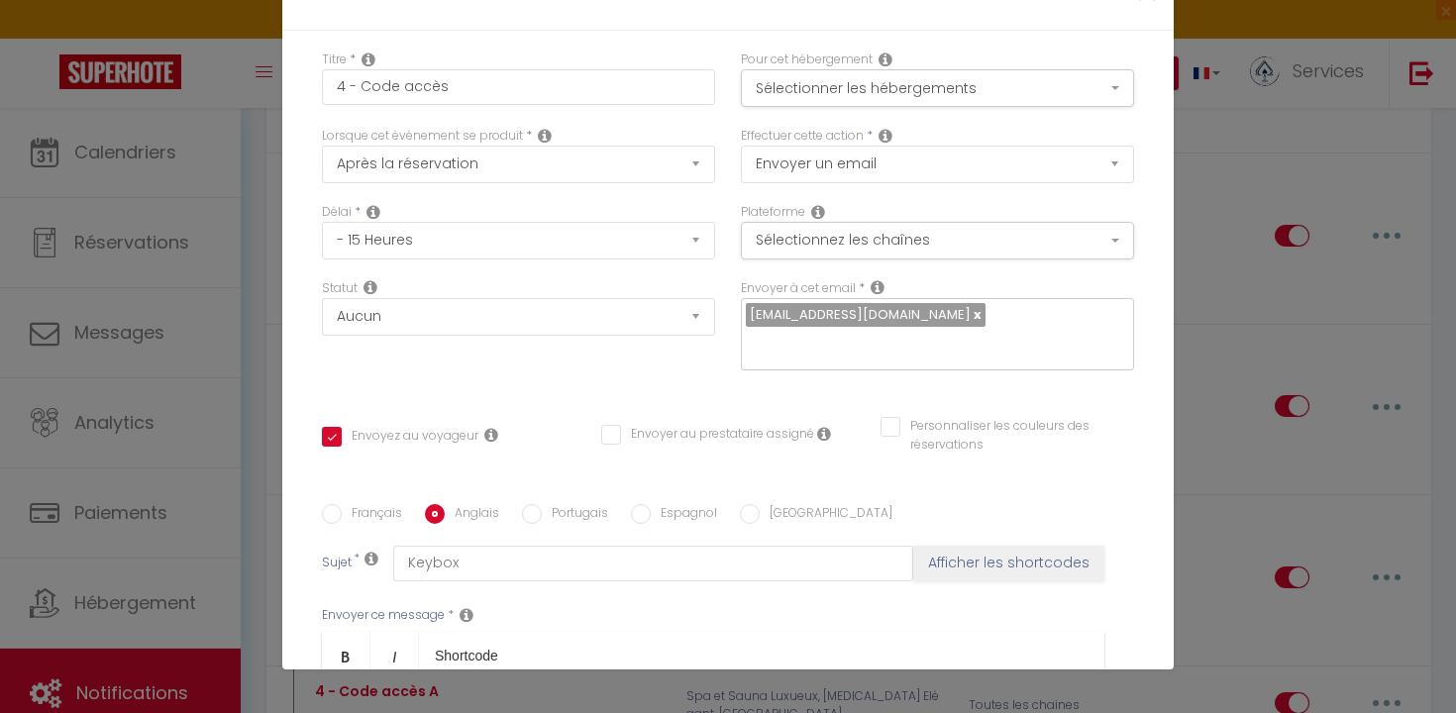
checkbox input "true"
checkbox input "false"
